Goal: Task Accomplishment & Management: Manage account settings

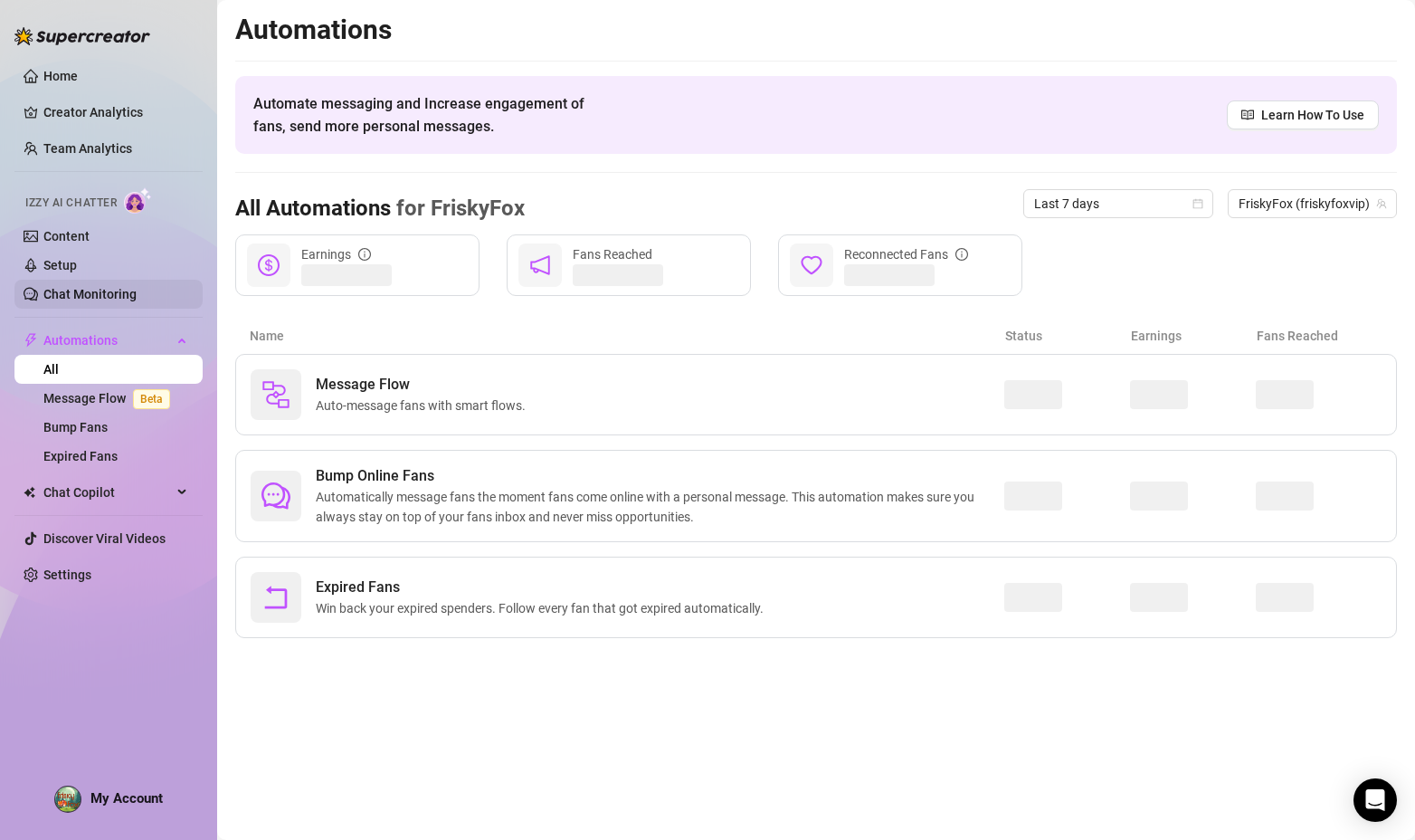
click at [106, 287] on link "Chat Monitoring" at bounding box center [89, 293] width 93 height 14
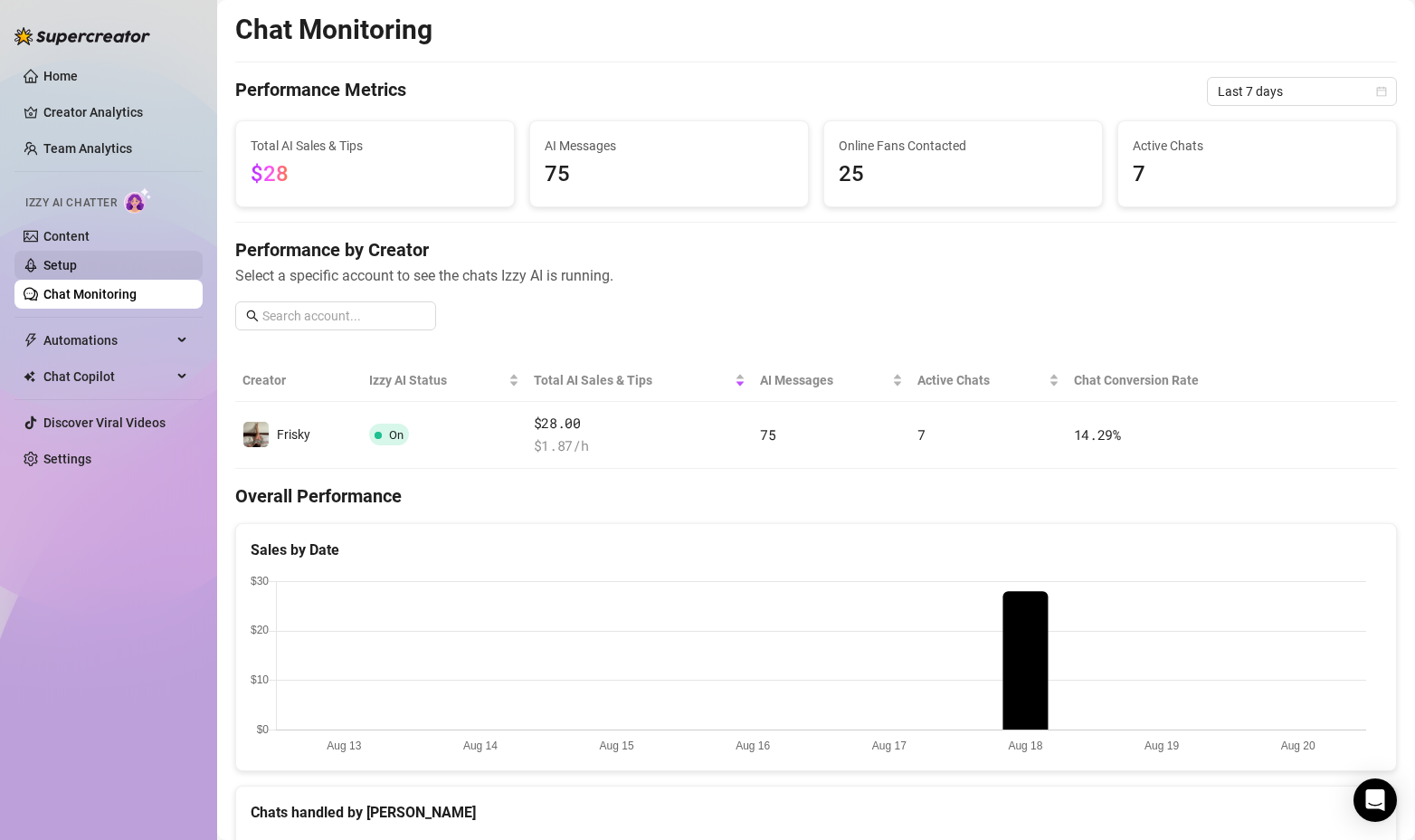
click at [77, 258] on link "Setup" at bounding box center [60, 264] width 34 height 14
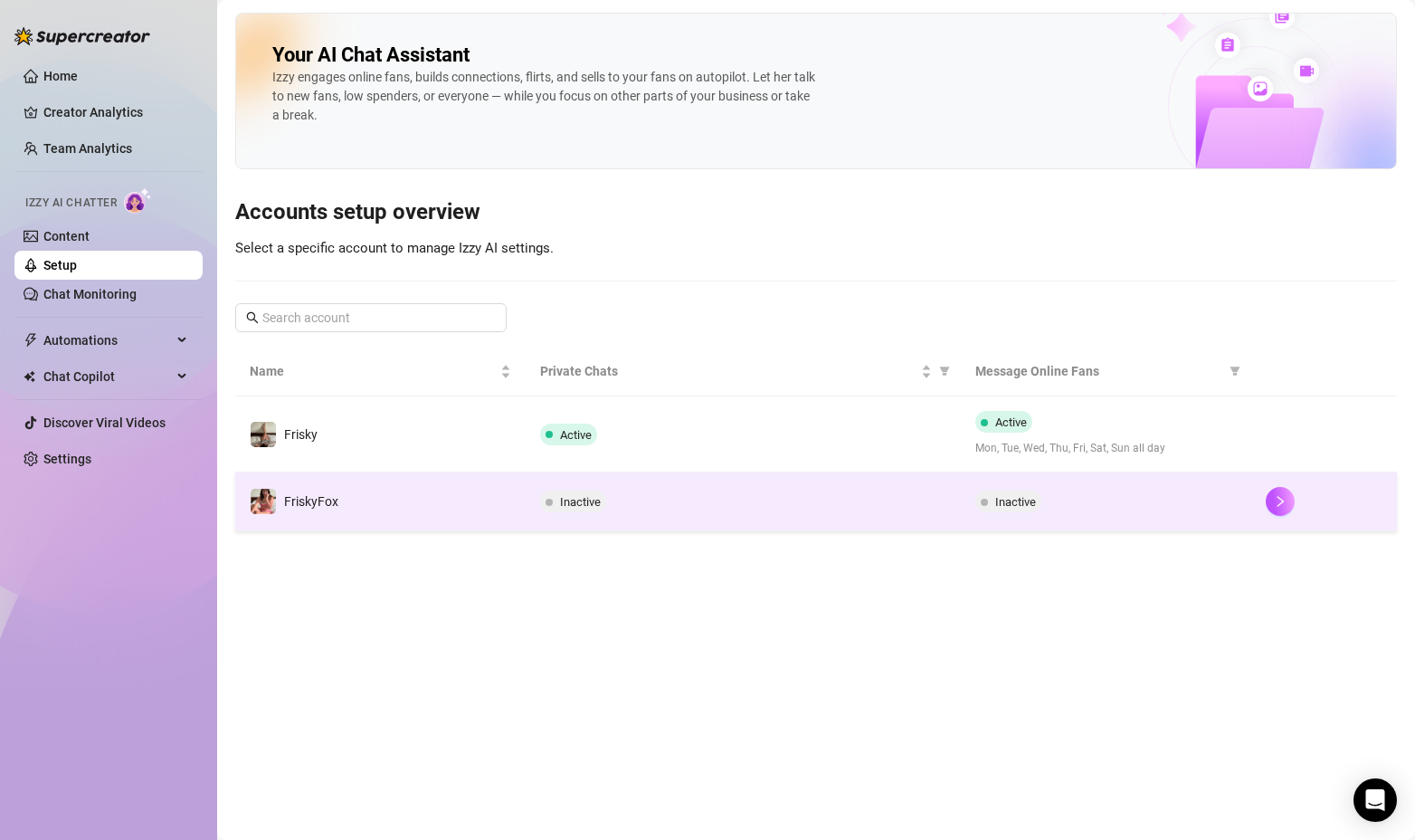
click at [490, 495] on td "FriskyFox" at bounding box center [380, 501] width 291 height 59
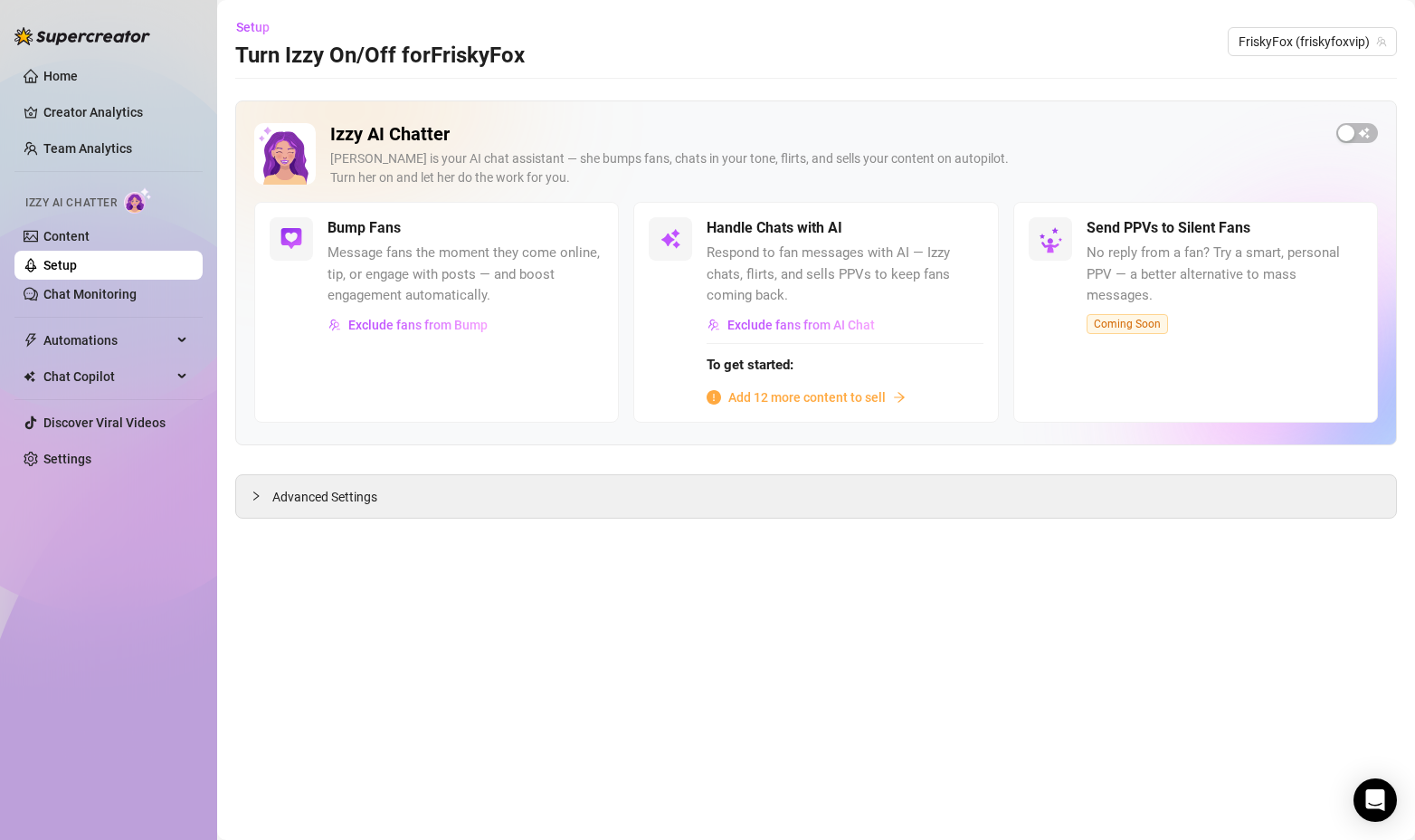
click at [821, 398] on span "Add 12 more content to sell" at bounding box center [806, 397] width 157 height 20
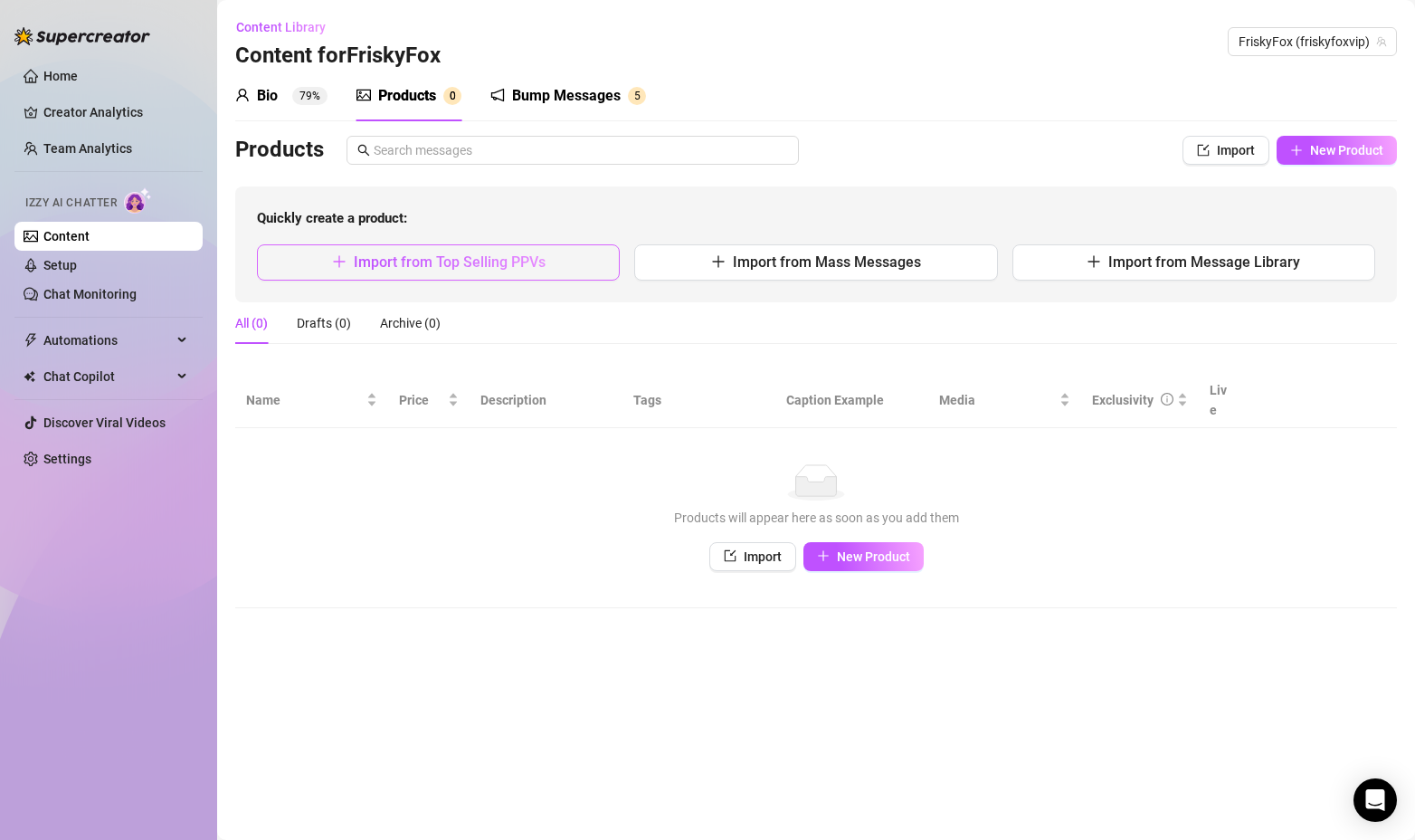
click at [549, 269] on button "Import from Top Selling PPVs" at bounding box center [438, 262] width 363 height 36
type textarea "Type your message here..."
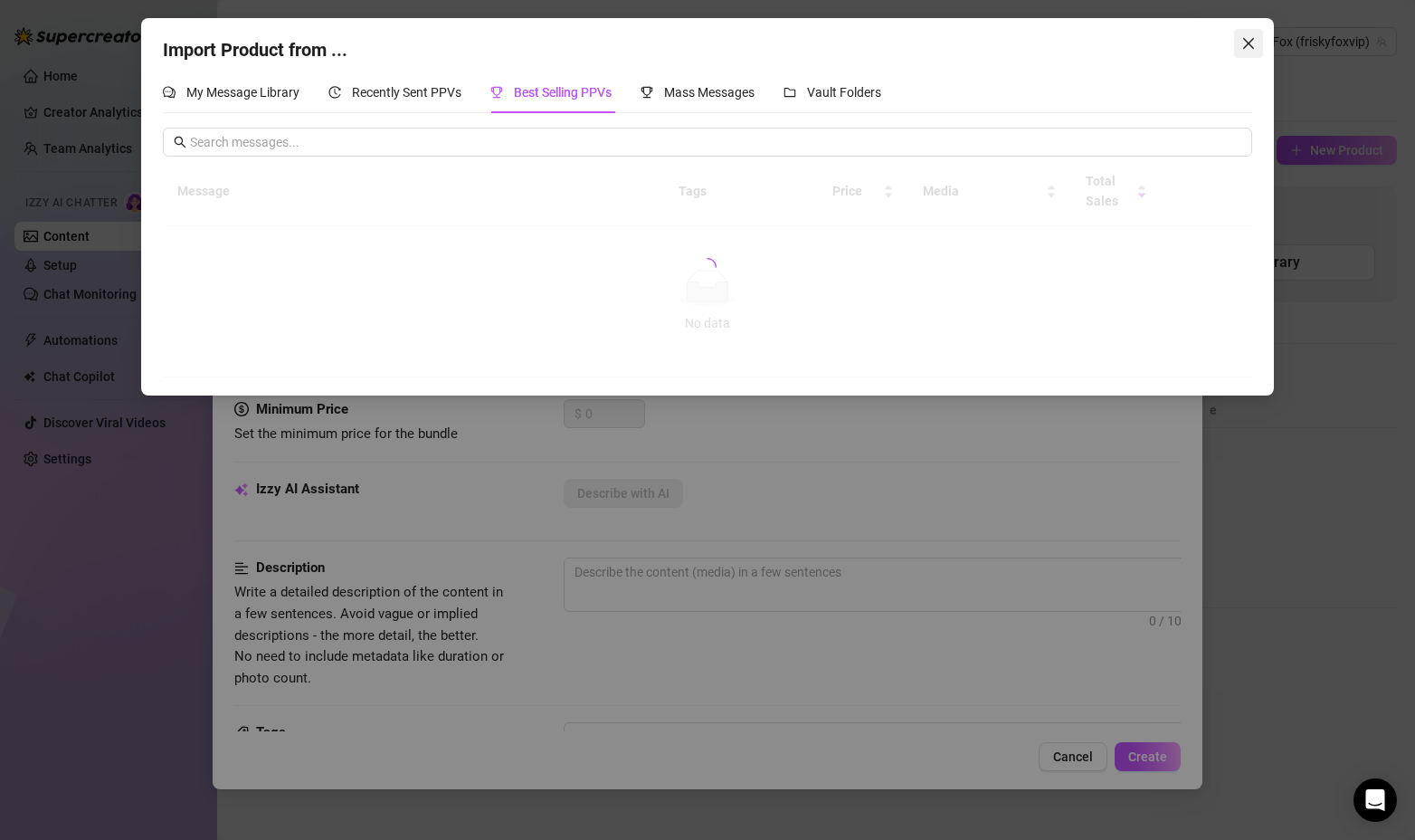
click at [1243, 51] on button "Close" at bounding box center [1248, 43] width 29 height 29
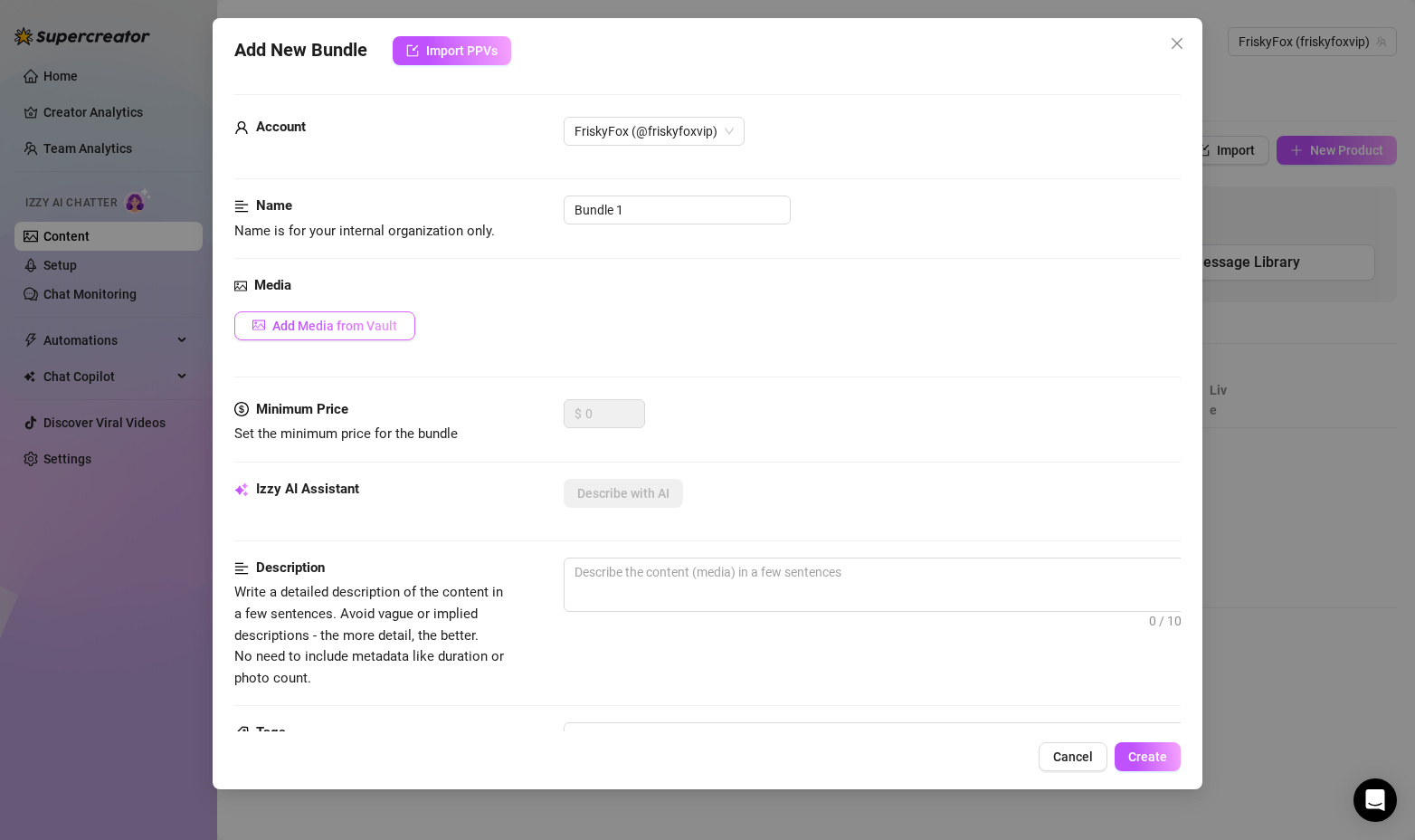
click at [382, 330] on span "Add Media from Vault" at bounding box center [335, 325] width 125 height 14
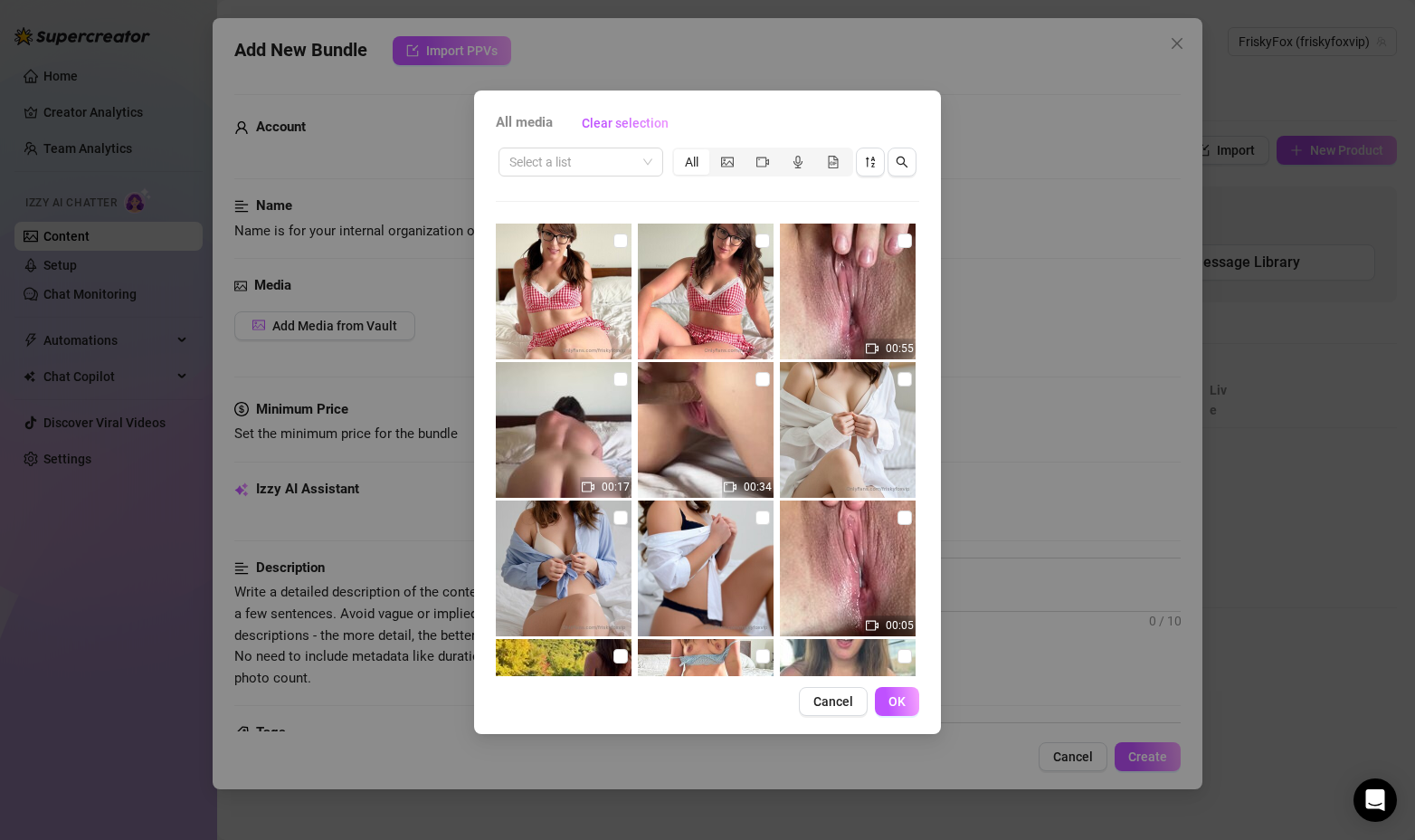
click at [701, 111] on div "All media Clear selection" at bounding box center [708, 122] width 423 height 29
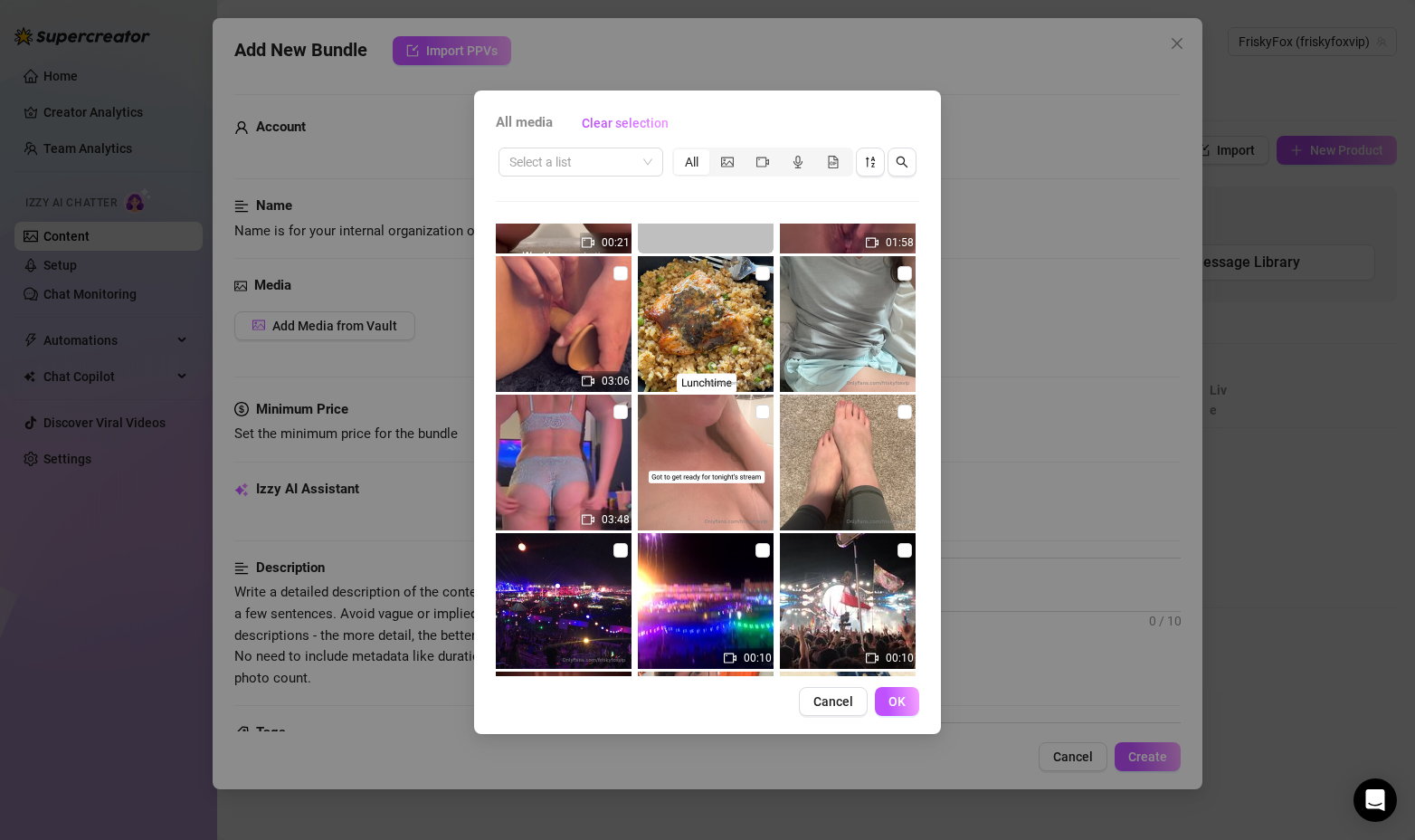
scroll to position [1720, 0]
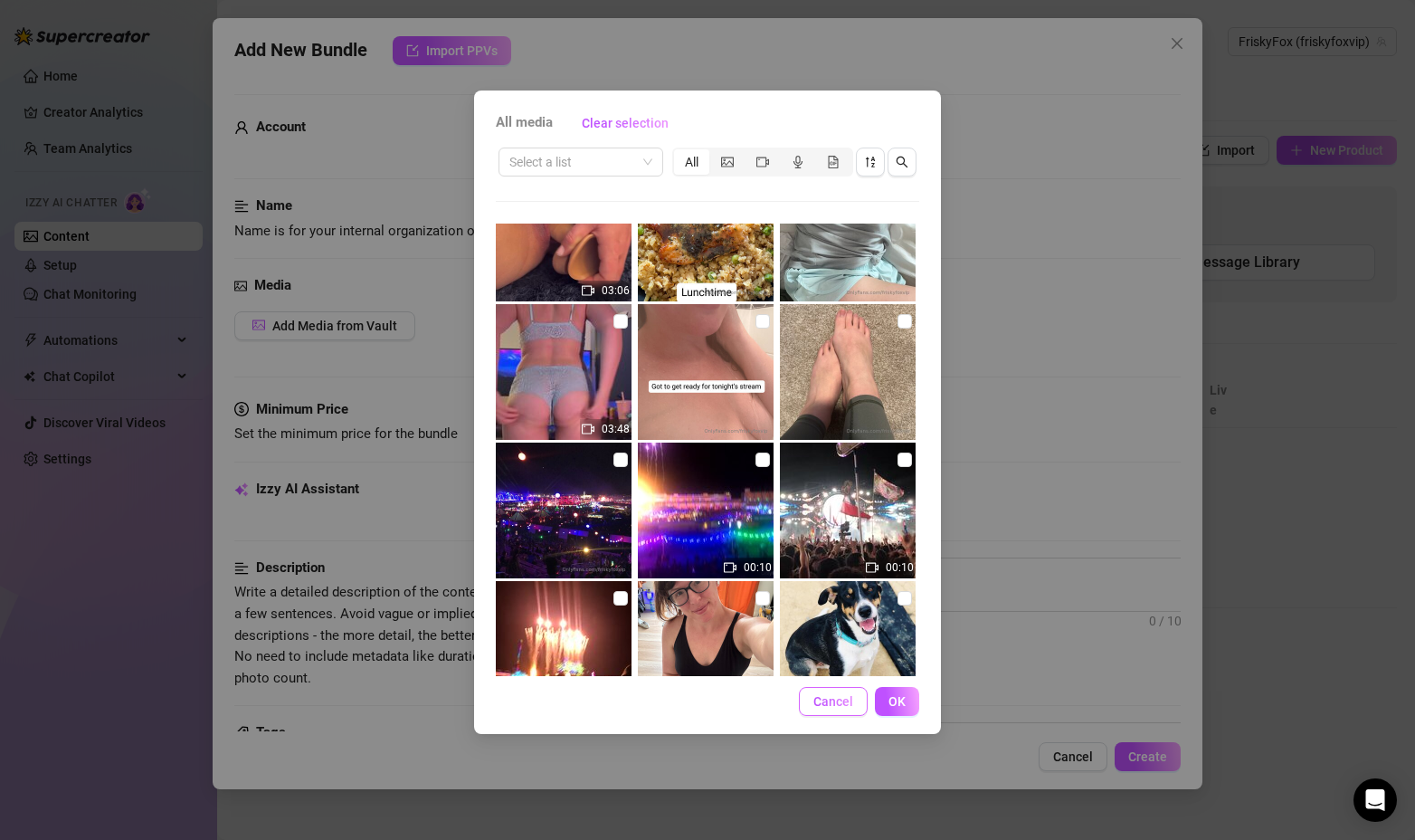
click at [829, 700] on span "Cancel" at bounding box center [834, 701] width 40 height 14
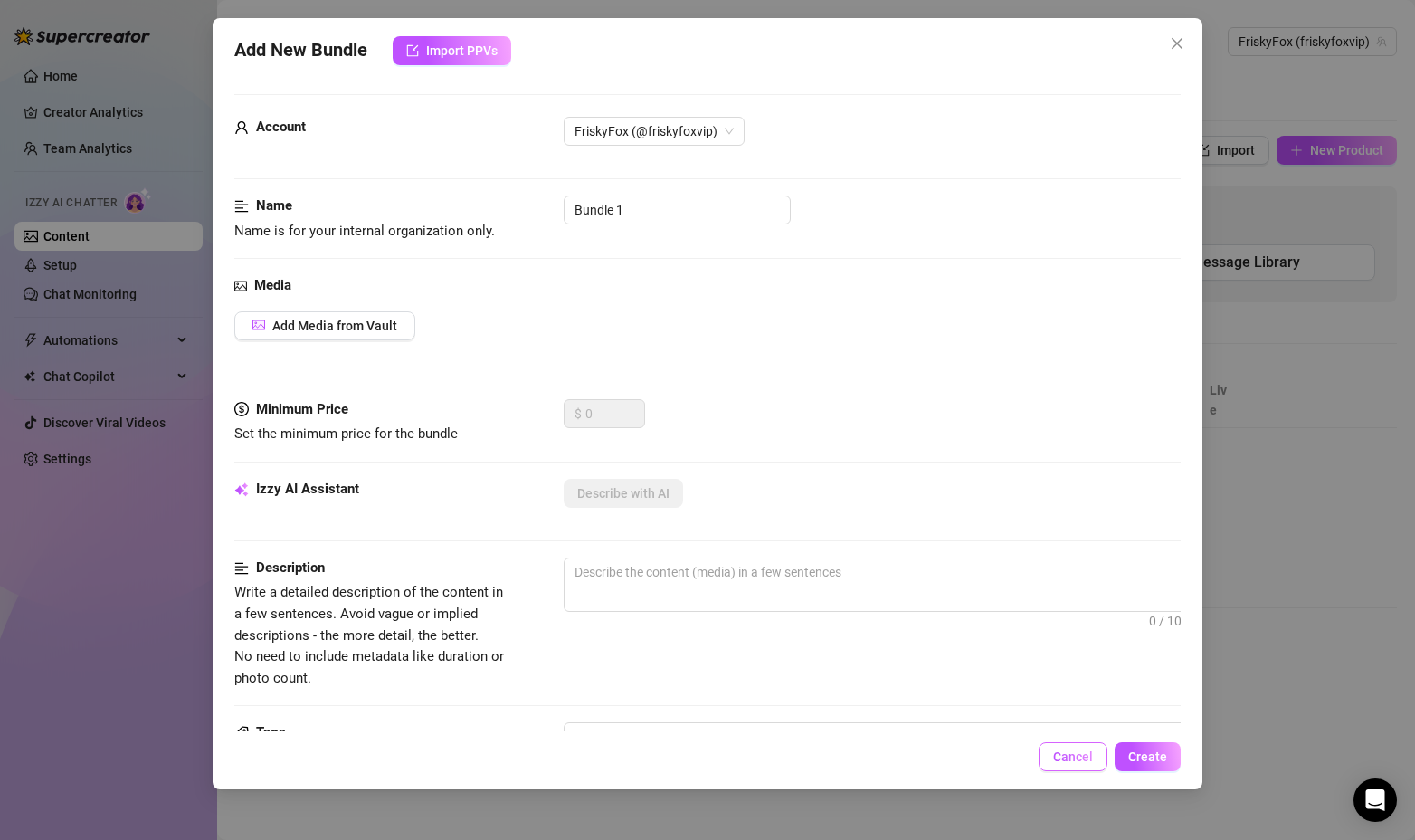
click at [1057, 750] on span "Cancel" at bounding box center [1073, 755] width 40 height 14
